Goal: Contribute content

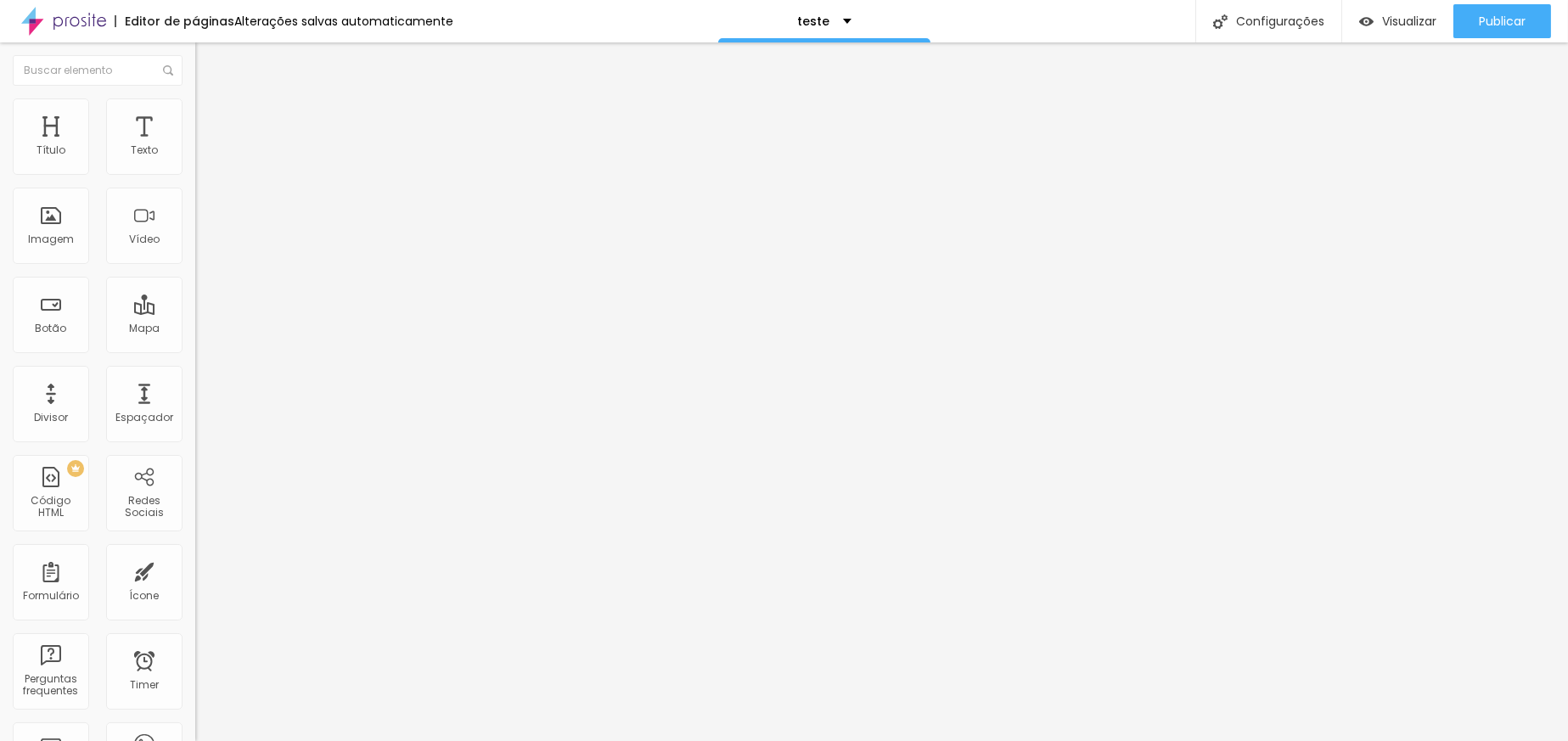
click at [196, 233] on div at bounding box center [293, 212] width 196 height 130
click at [1426, 125] on link "Visualizar página" at bounding box center [1456, 130] width 153 height 11
click at [196, 62] on button "Editar Código HTML" at bounding box center [293, 62] width 196 height 39
click at [196, 239] on div "< iframe width = "339" height = "602" src = "https://www.youtube.com/embed/9Pqv…" at bounding box center [1142, 212] width 1894 height 130
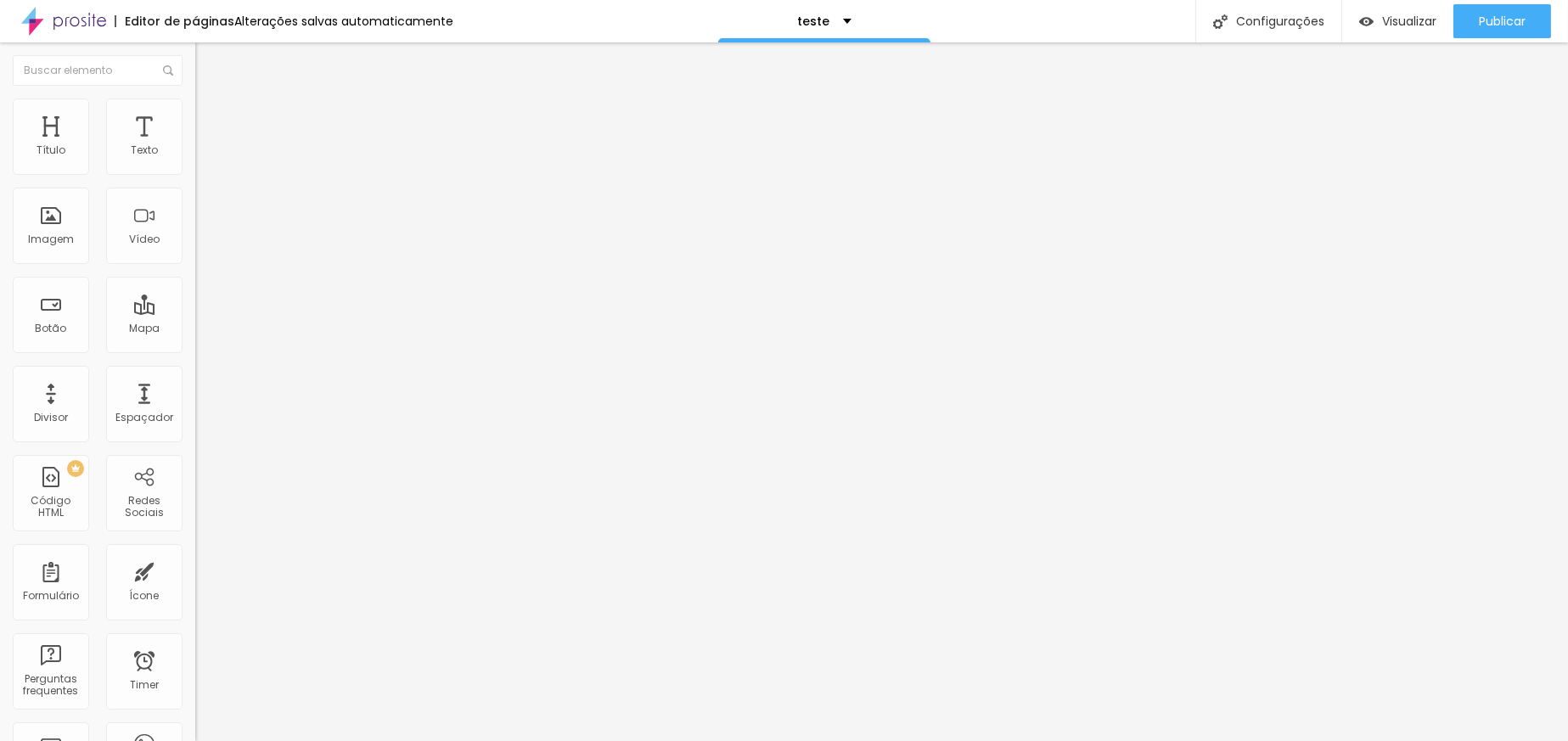
click at [196, 51] on button "Editar Código HTML" at bounding box center [293, 62] width 196 height 39
click at [208, 62] on img "button" at bounding box center [215, 62] width 14 height 14
drag, startPoint x: 15, startPoint y: 43, endPoint x: 16, endPoint y: 52, distance: 9.1
click at [196, 49] on button "Editar Seção" at bounding box center [293, 62] width 196 height 39
click at [196, 148] on div "337 caracteres" at bounding box center [293, 136] width 196 height 22
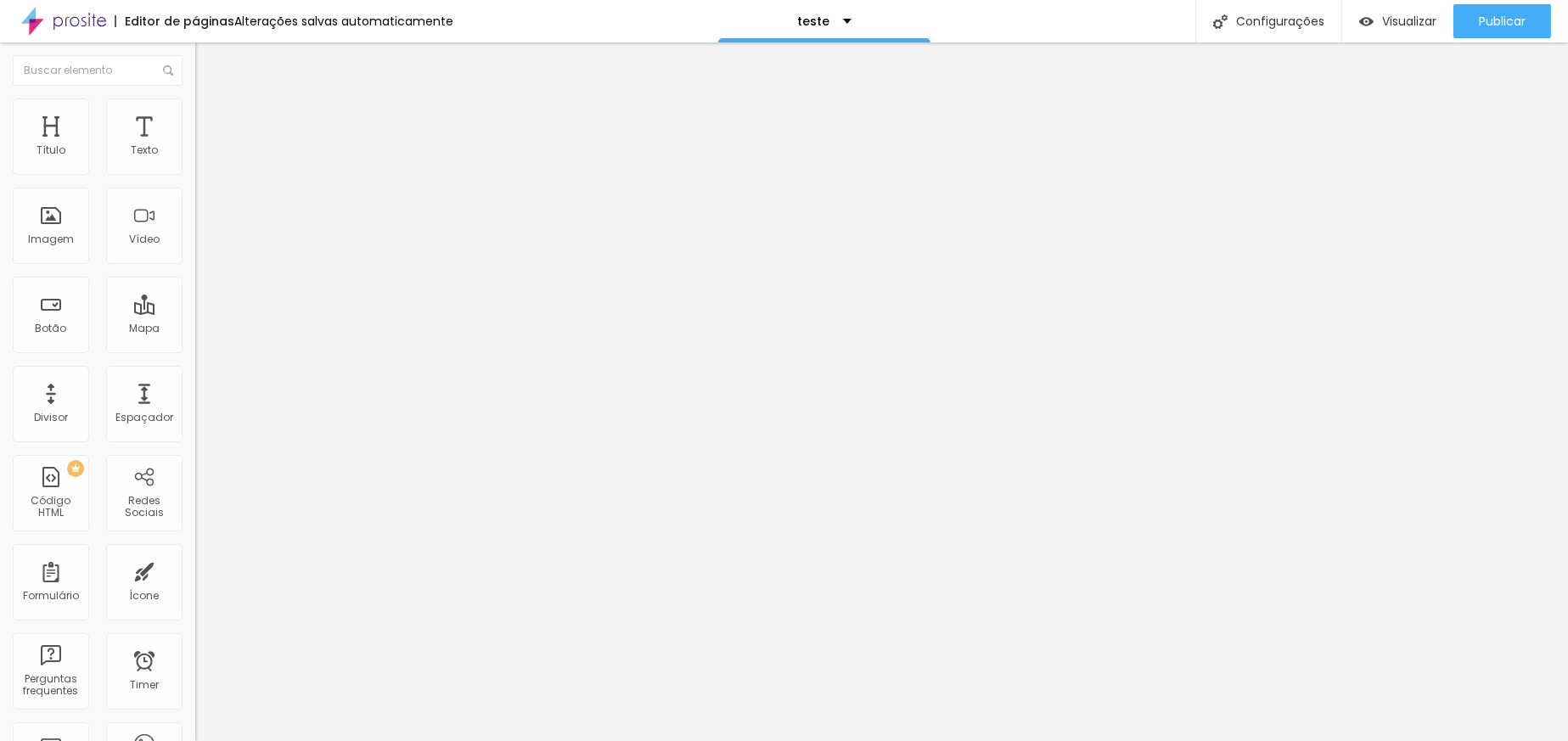
click at [196, 148] on div "337 caracteres" at bounding box center [293, 136] width 196 height 22
click at [196, 146] on img at bounding box center [201, 140] width 10 height 10
click at [196, 160] on input "text" at bounding box center [297, 150] width 204 height 17
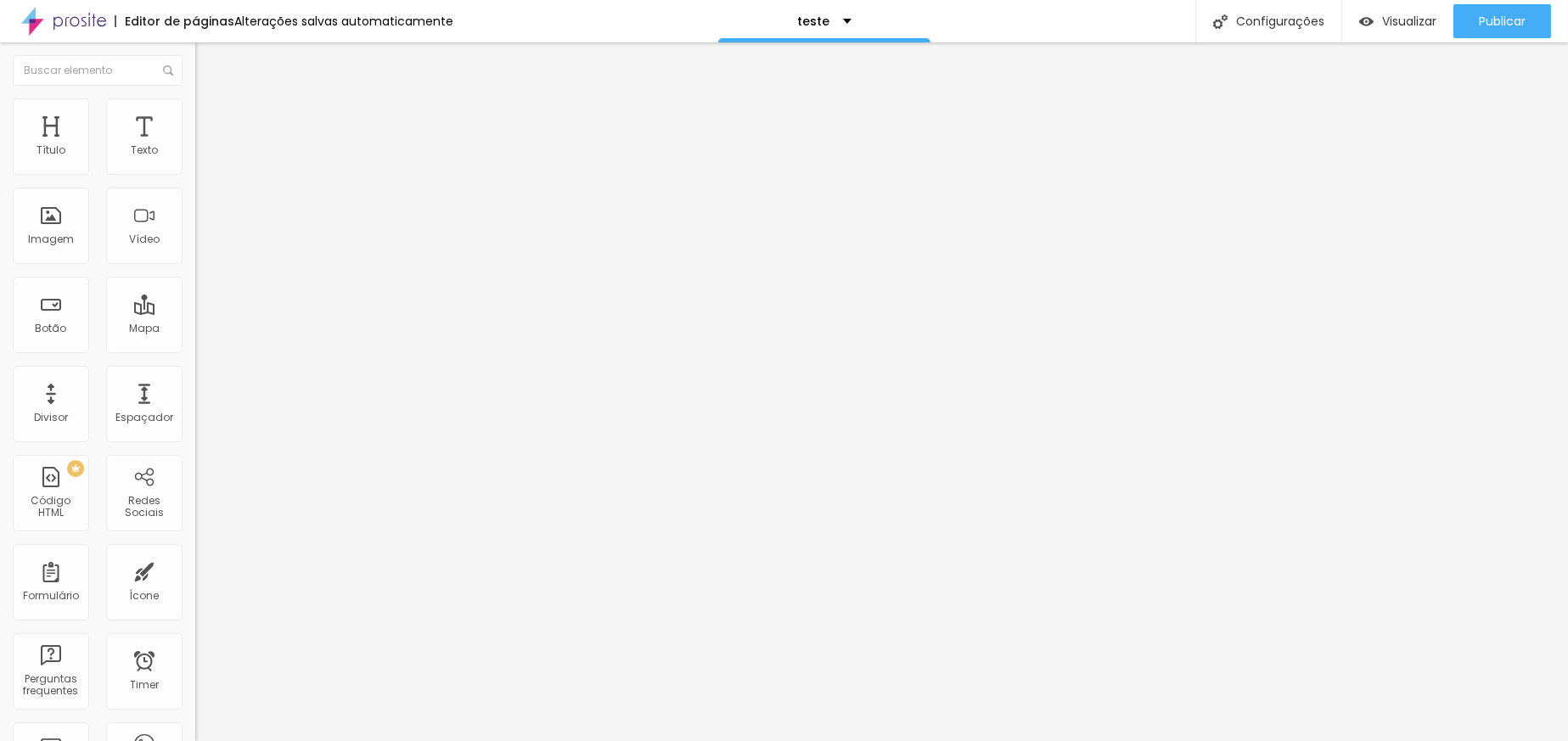
paste input "https://vimeo.com/1122861151"
paste input "?share=copy"
type input "https://vimeo.com/1122861151?share=copy"
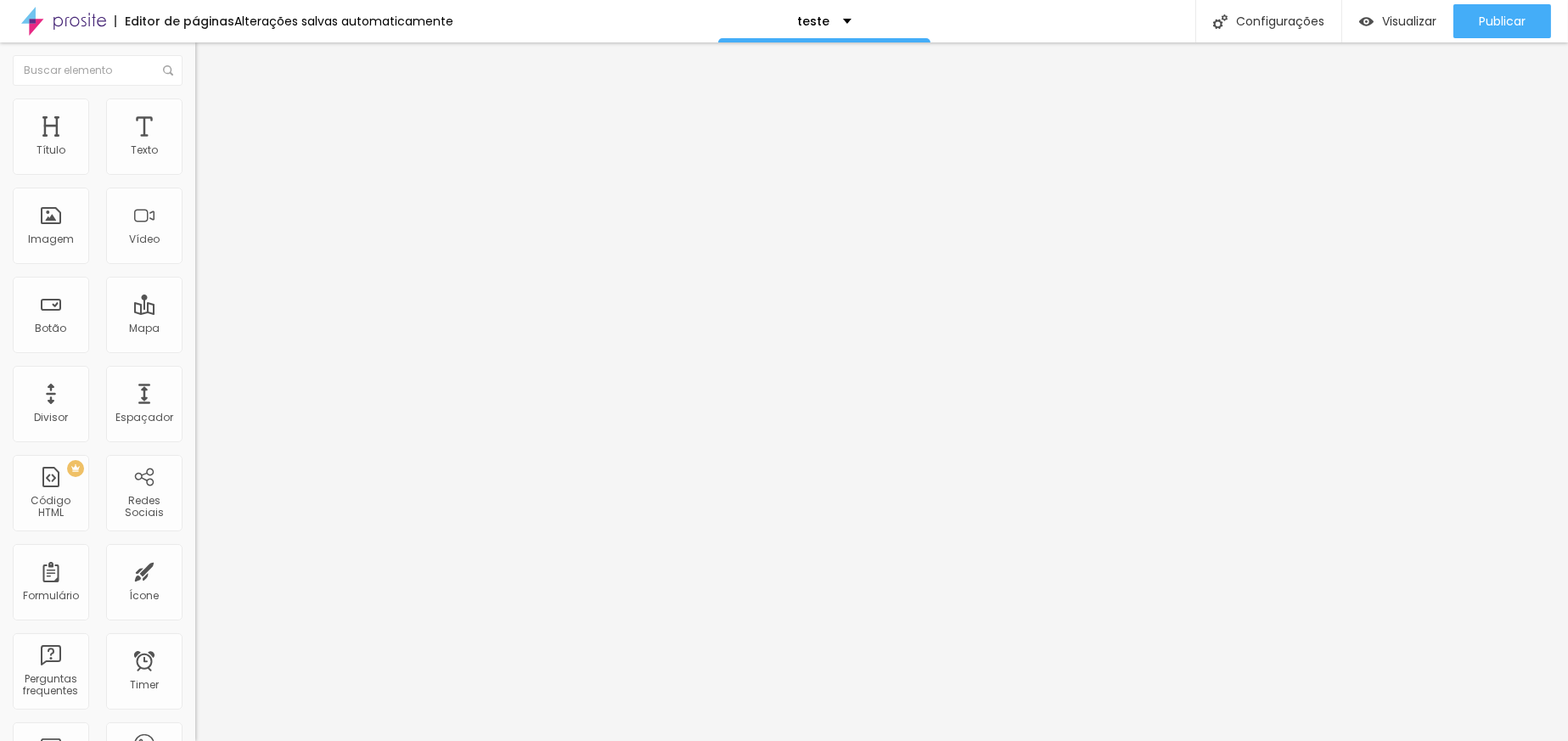
click at [196, 160] on input "https://vimeo.com/1122861151?share=copy" at bounding box center [297, 150] width 204 height 17
paste input "https://vimeo.com/1122861151?share=copy"
type input "https://vimeo.com/1122861151?share=copy"
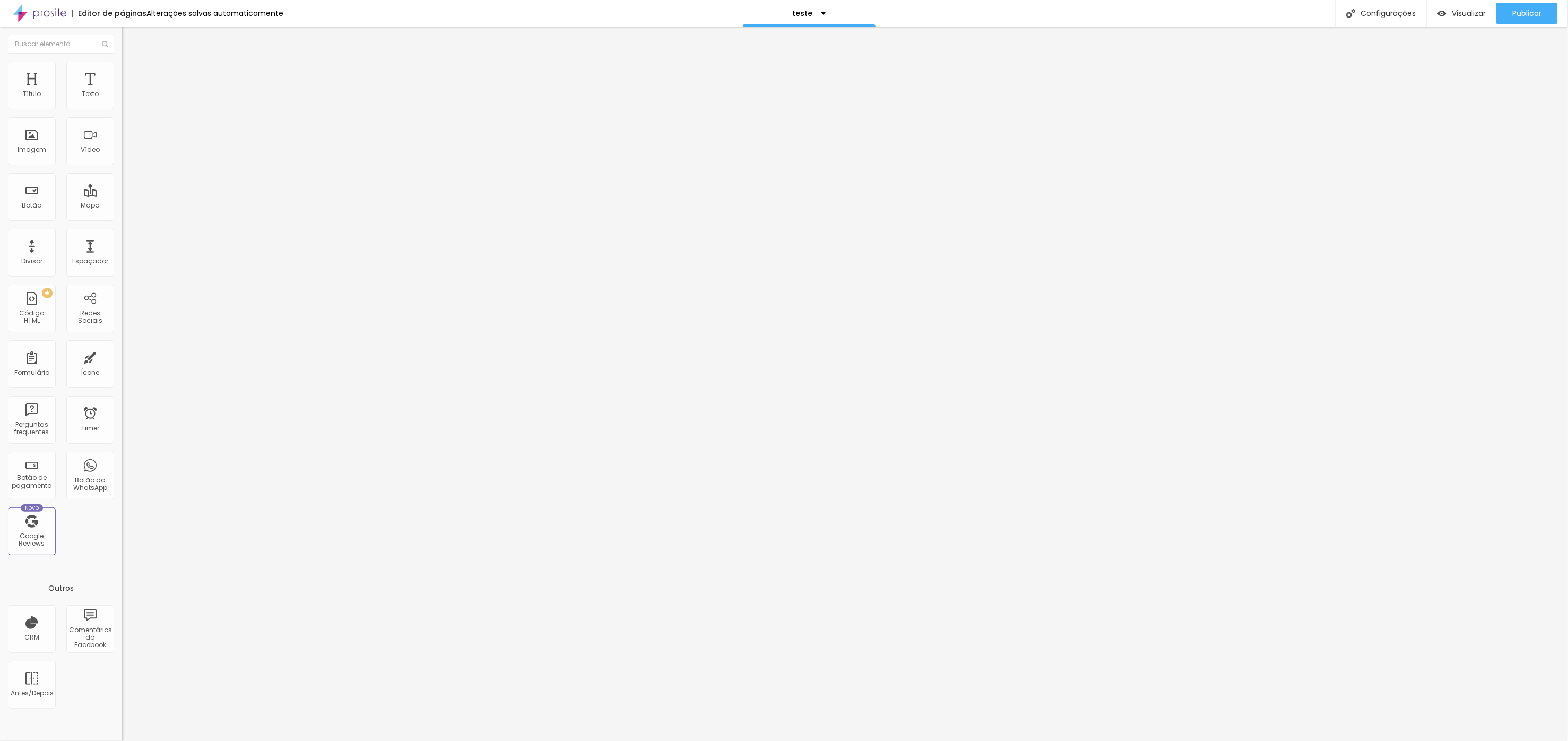
click at [122, 200] on div at bounding box center [183, 200] width 122 height 0
click at [979, 19] on div "Publicar" at bounding box center [1527, 13] width 29 height 21
click at [979, 78] on link "Visualizar página" at bounding box center [1497, 81] width 96 height 7
